Goal: Transaction & Acquisition: Purchase product/service

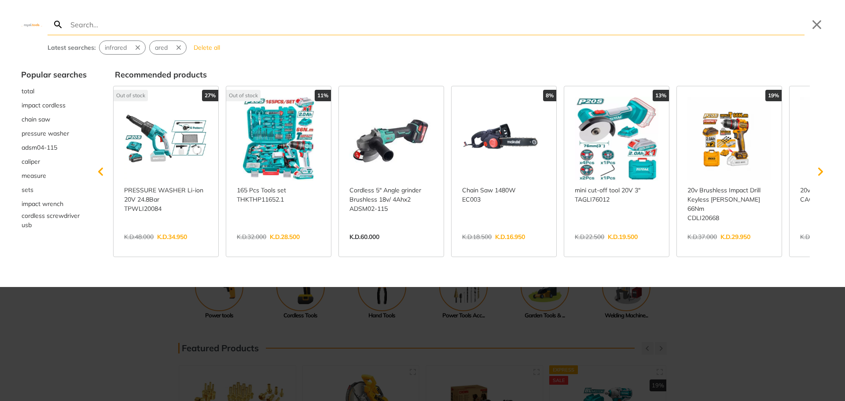
click at [349, 54] on div "Latest searches: infrared ared Delete all" at bounding box center [426, 47] width 757 height 14
click at [135, 24] on input "Search" at bounding box center [437, 24] width 736 height 21
type input "u"
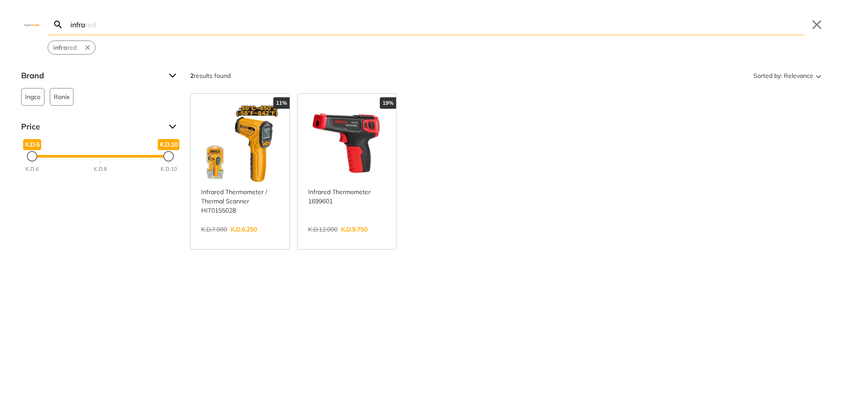
type input "infra"
click at [345, 239] on link "View more →" at bounding box center [347, 239] width 78 height 0
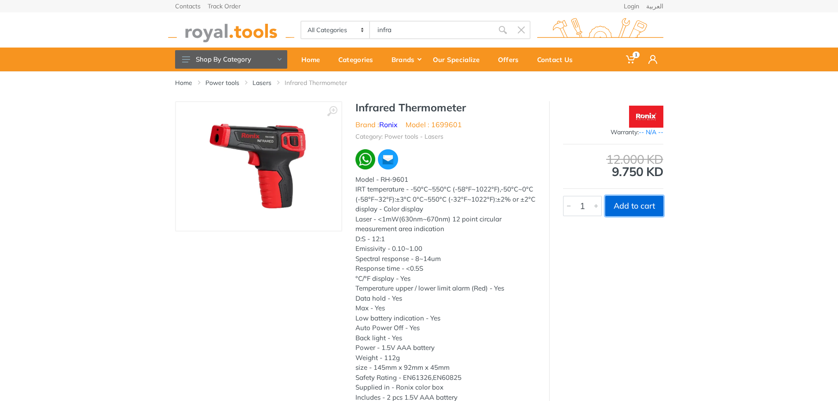
click at [618, 206] on button "Add to cart" at bounding box center [635, 206] width 58 height 20
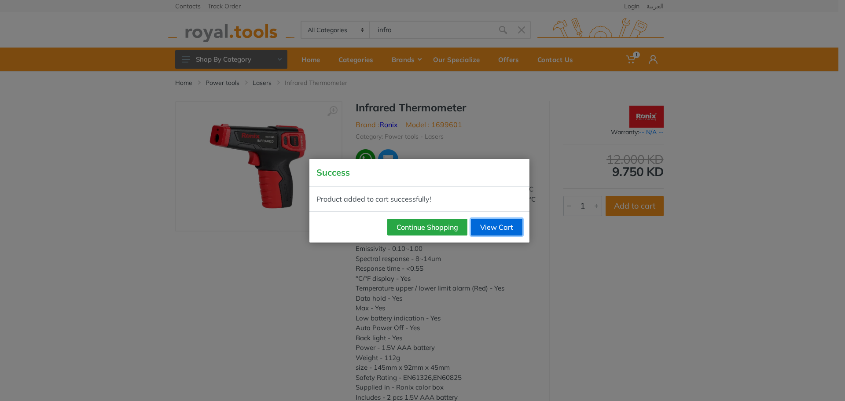
click at [493, 229] on link "View Cart" at bounding box center [496, 227] width 51 height 17
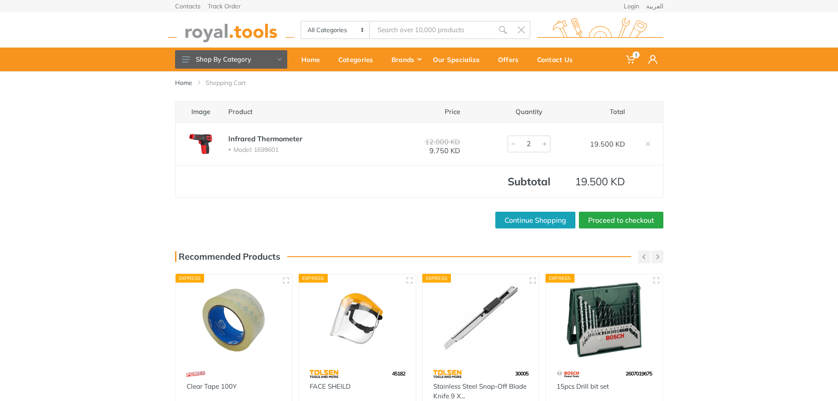
type input "1"
click at [512, 145] on div at bounding box center [513, 144] width 11 height 16
click at [618, 220] on link "Proceed to checkout" at bounding box center [621, 220] width 85 height 17
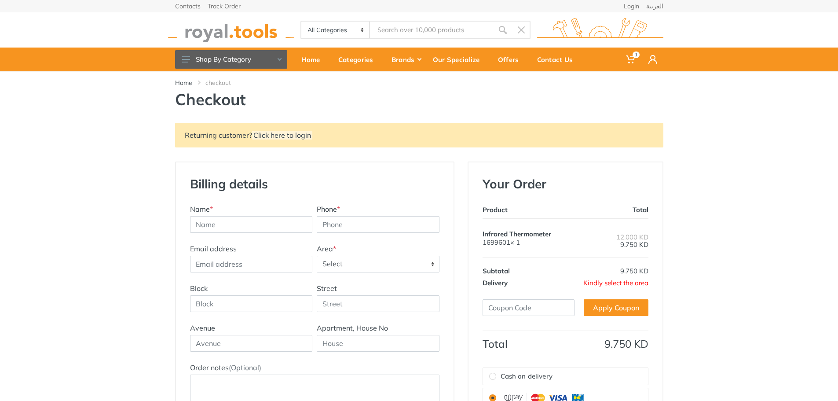
scroll to position [88, 0]
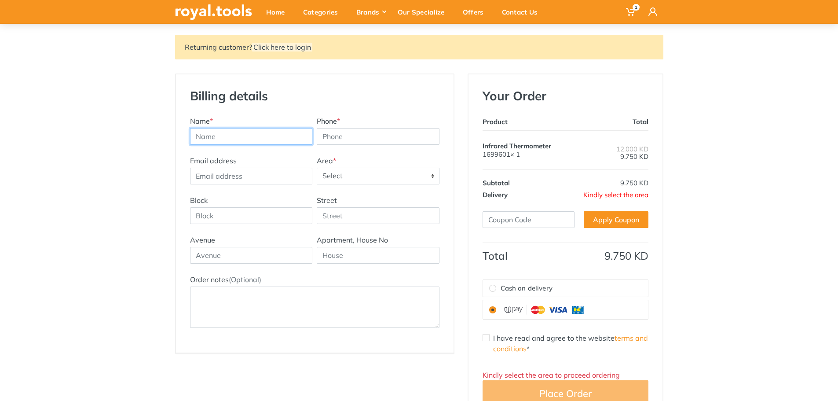
click at [274, 140] on input "text" at bounding box center [251, 136] width 123 height 17
type input "[PERSON_NAME]"
type input "66177884"
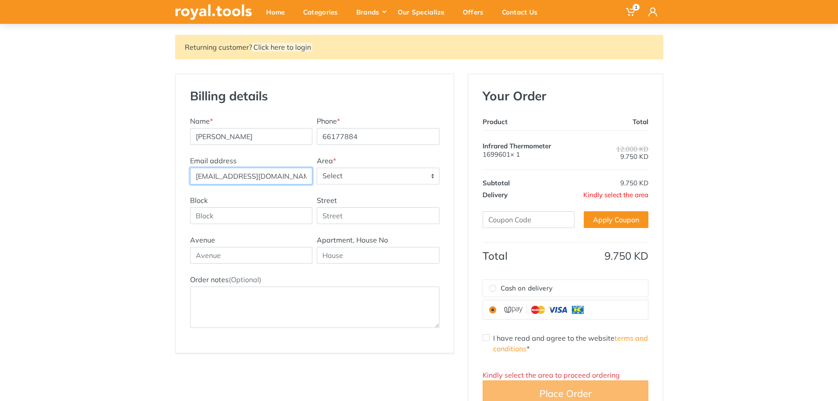
type input "[EMAIL_ADDRESS][DOMAIN_NAME]"
click at [351, 173] on span "Select" at bounding box center [378, 176] width 122 height 16
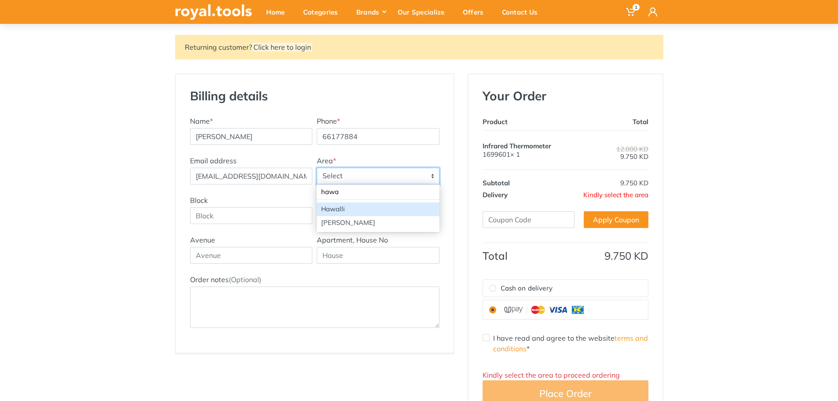
type input "hawa"
select select "1"
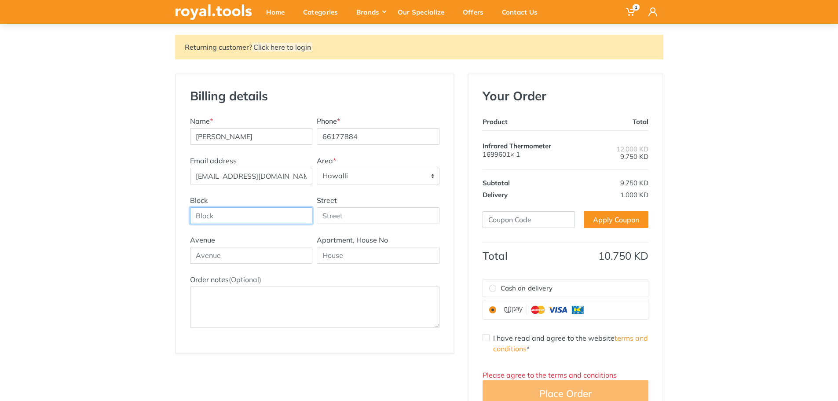
click at [258, 219] on input "Block" at bounding box center [251, 215] width 123 height 17
type input "1"
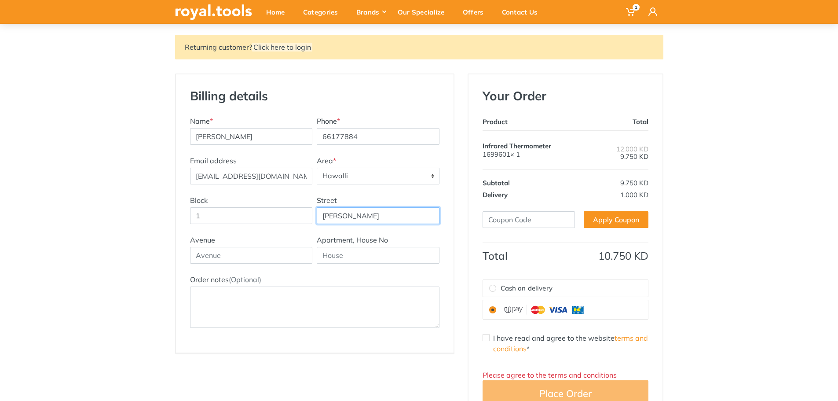
type input "Qutaiba"
click at [346, 257] on input "text" at bounding box center [378, 255] width 123 height 17
type input "14"
click at [234, 251] on input "text" at bounding box center [251, 255] width 123 height 17
type input "15007"
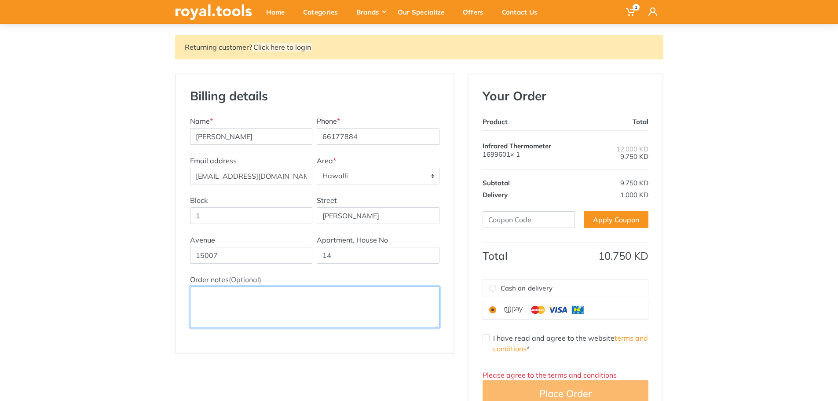
click at [241, 288] on textarea "Order notes (Optional)" at bounding box center [315, 307] width 250 height 41
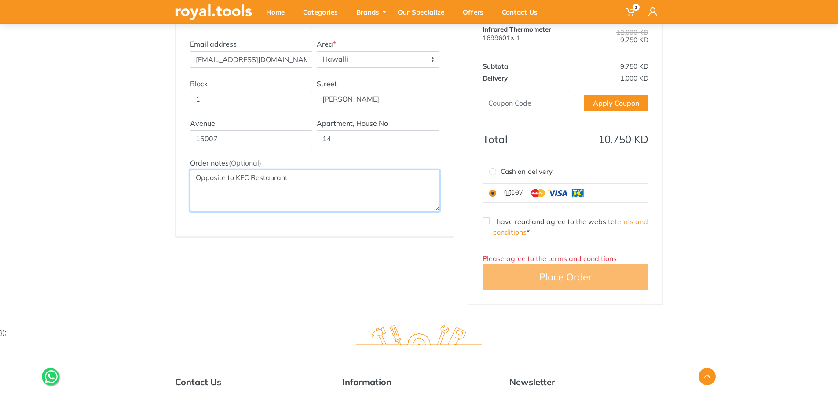
scroll to position [220, 0]
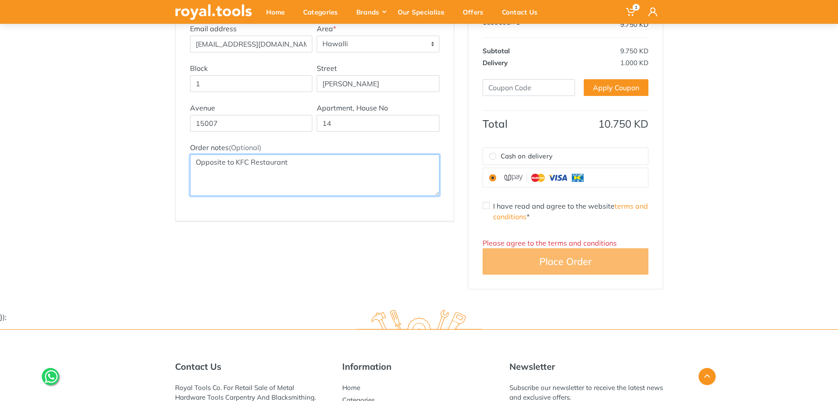
type textarea "Opposite to KFC Restaurant"
click at [490, 205] on div "I have read and agree to the website terms and conditions *" at bounding box center [566, 211] width 166 height 21
click at [489, 207] on input "I have read and agree to the website terms and conditions *" at bounding box center [486, 205] width 7 height 7
checkbox input "true"
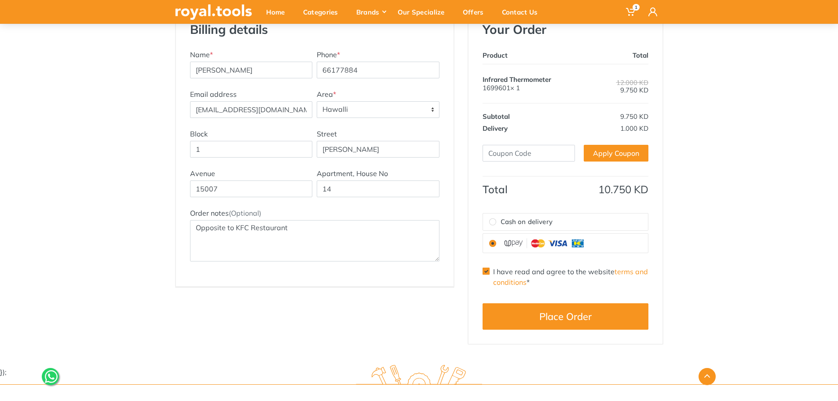
scroll to position [176, 0]
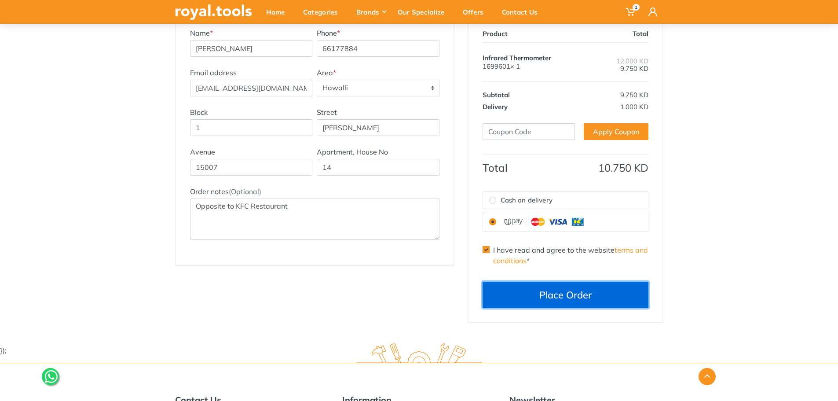
click at [569, 294] on button "Place Order" at bounding box center [566, 295] width 166 height 26
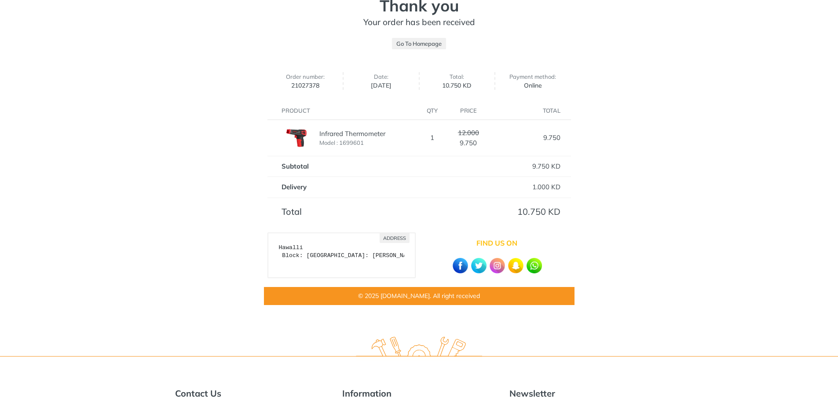
scroll to position [44, 0]
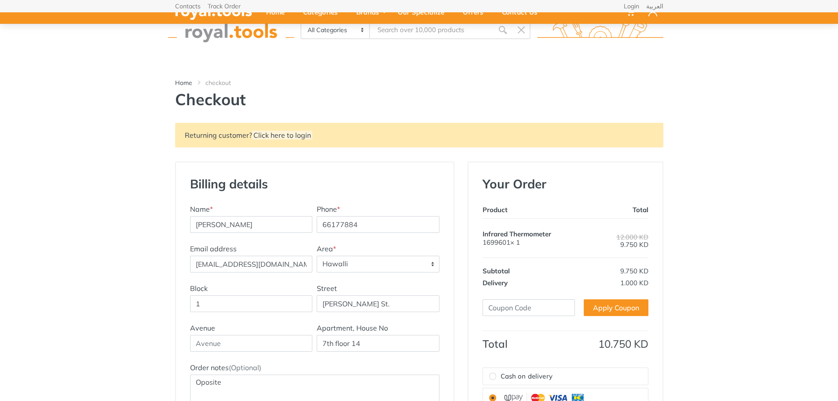
select select "1"
